Goal: Check status: Check status

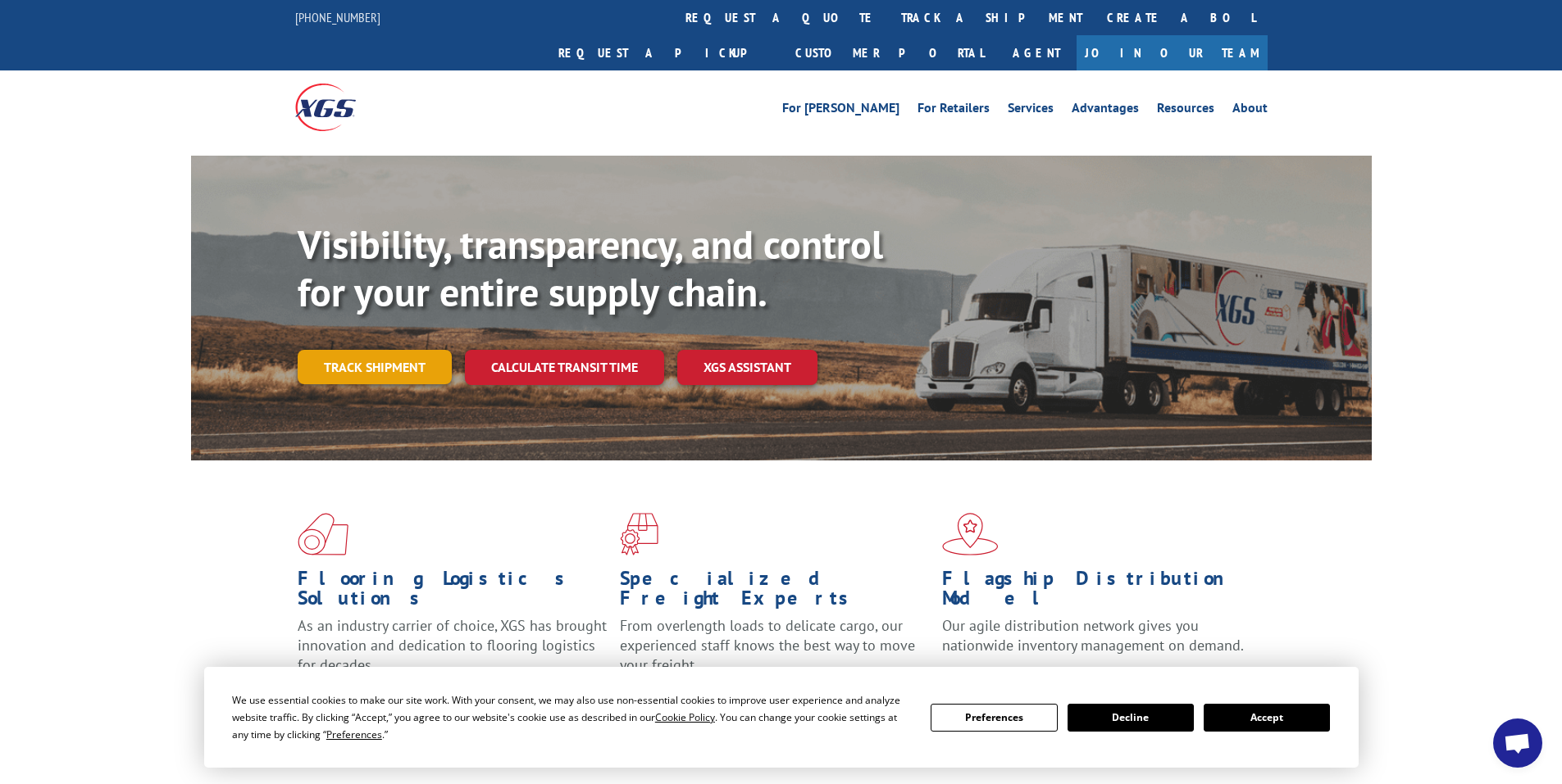
click at [354, 350] on link "Track shipment" at bounding box center [374, 367] width 154 height 35
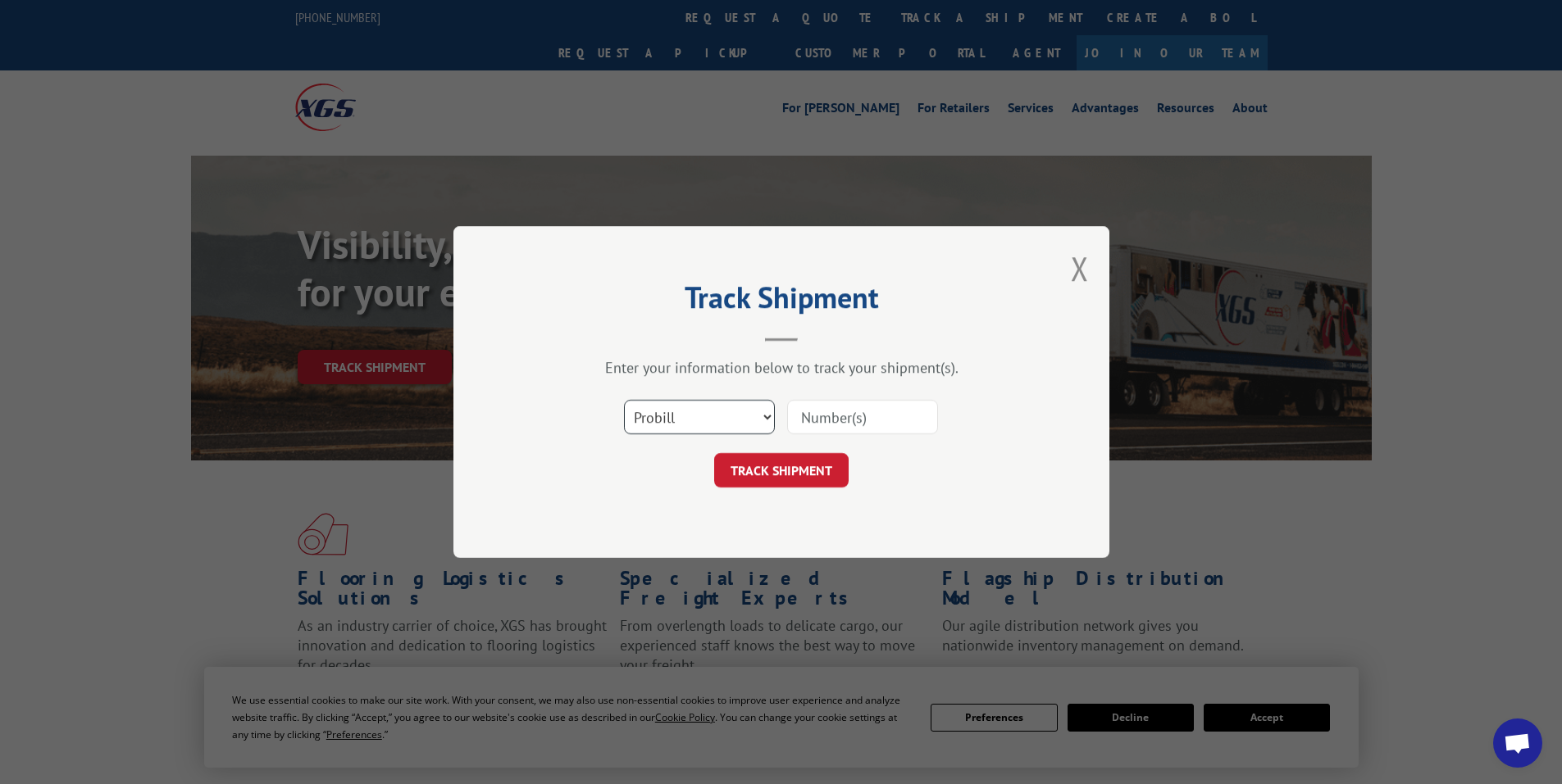
click at [665, 418] on select "Select category... Probill BOL PO" at bounding box center [699, 418] width 151 height 35
select select "bol"
click at [624, 400] on select "Select category... Probill BOL PO" at bounding box center [699, 418] width 151 height 35
click at [833, 419] on input at bounding box center [863, 418] width 151 height 35
paste input "5463816"
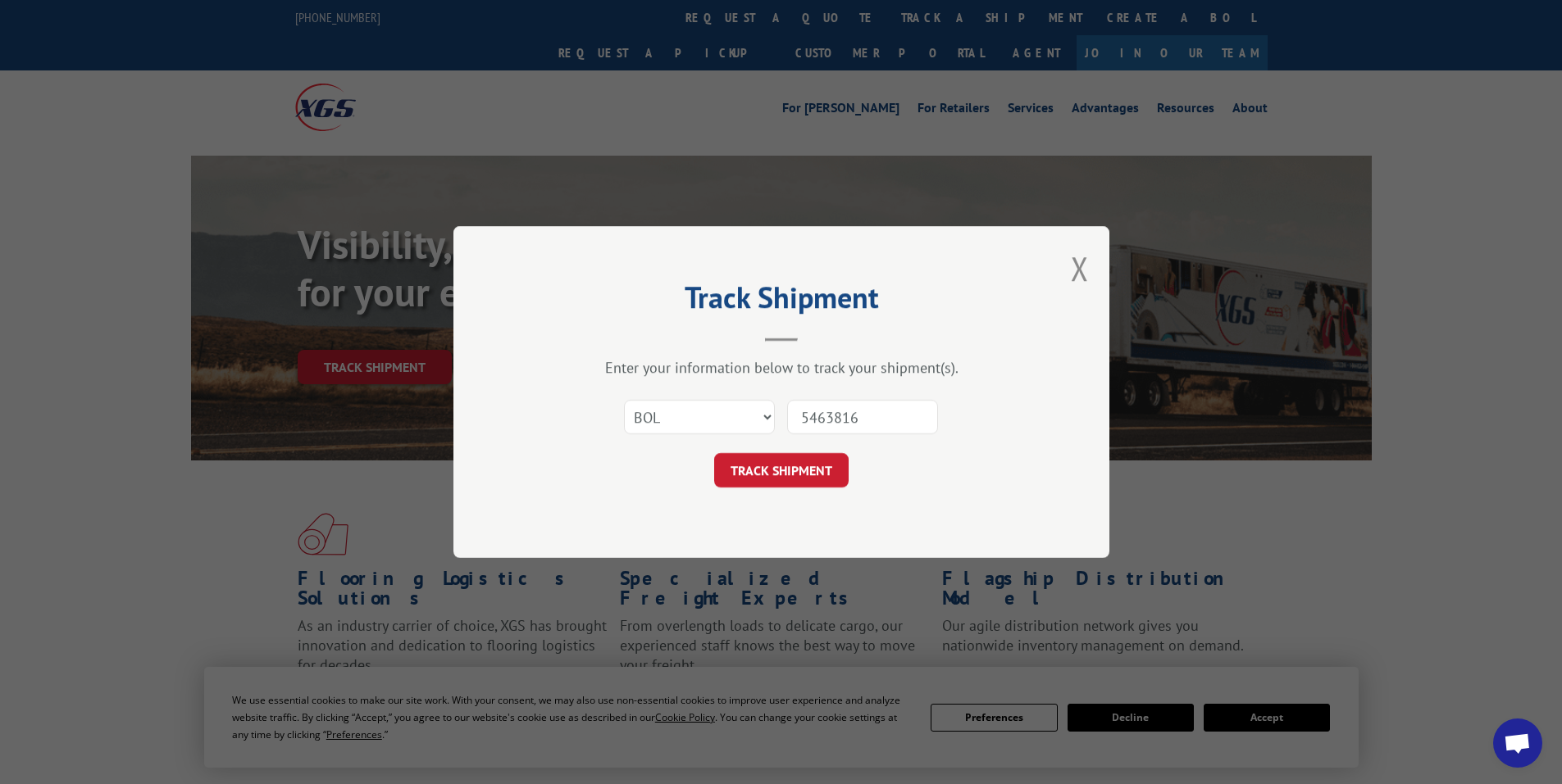
type input "5463816"
click at [795, 476] on button "TRACK SHIPMENT" at bounding box center [781, 471] width 134 height 35
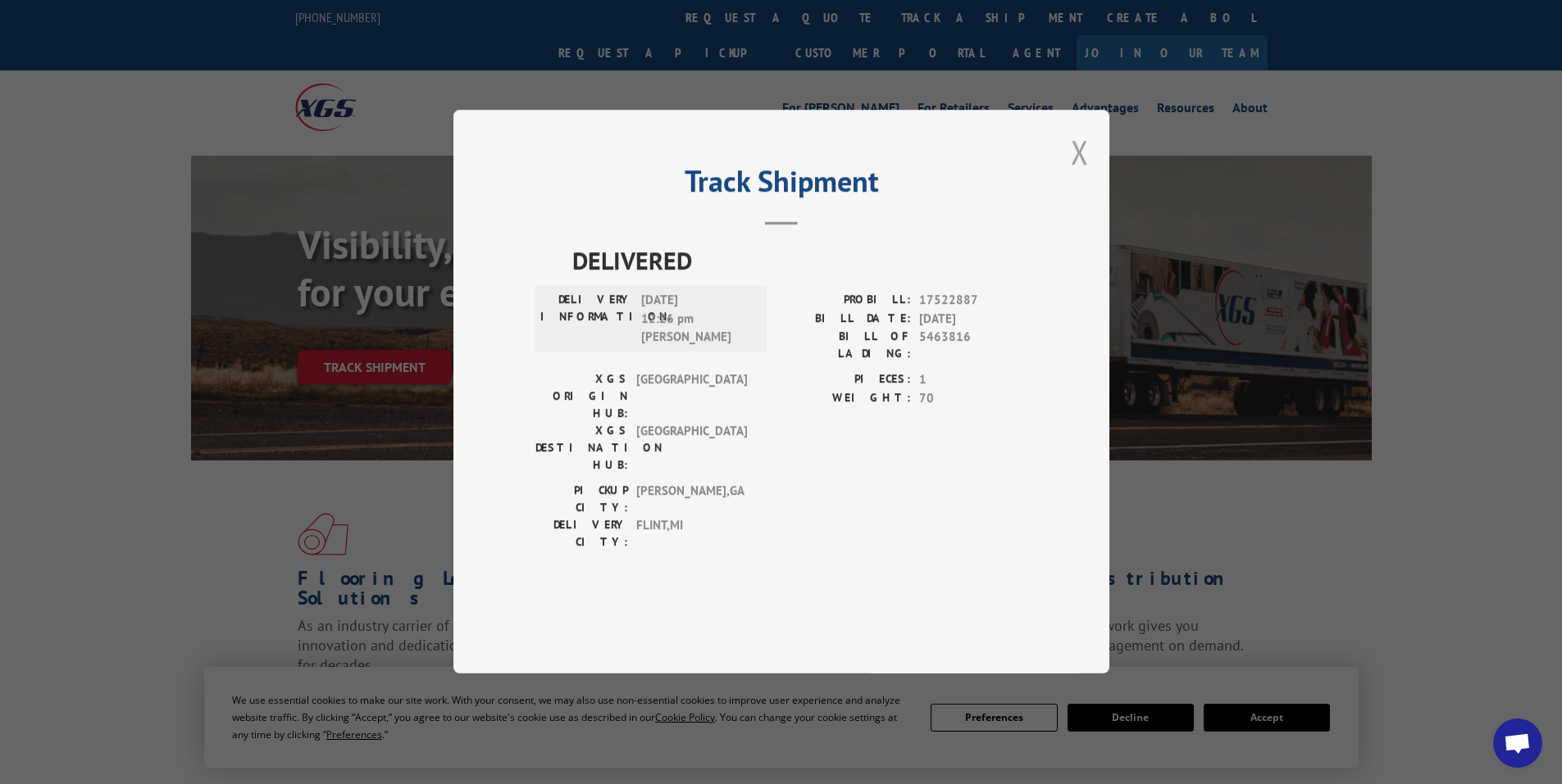
click at [1082, 174] on button "Close modal" at bounding box center [1080, 151] width 18 height 43
